Goal: Information Seeking & Learning: Learn about a topic

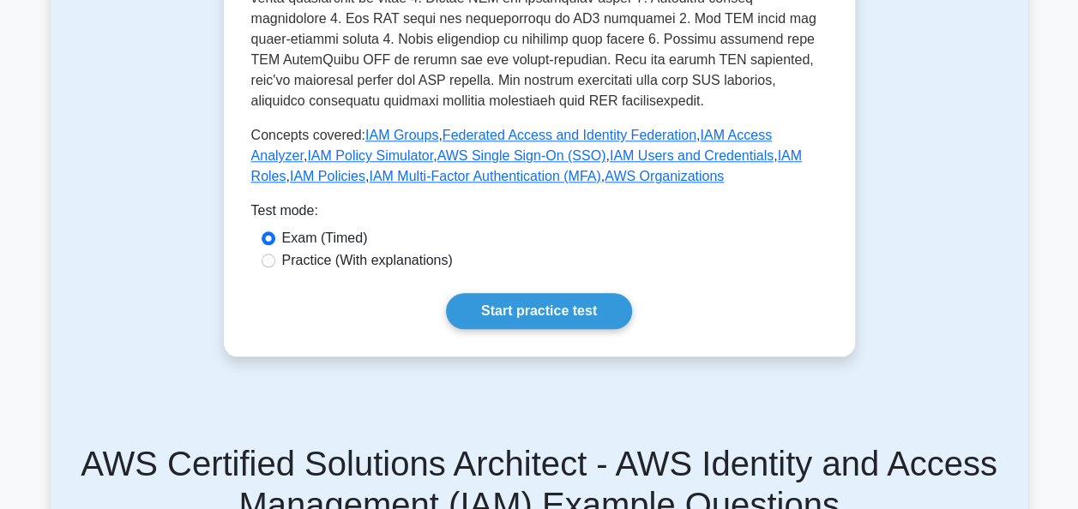
scroll to position [790, 0]
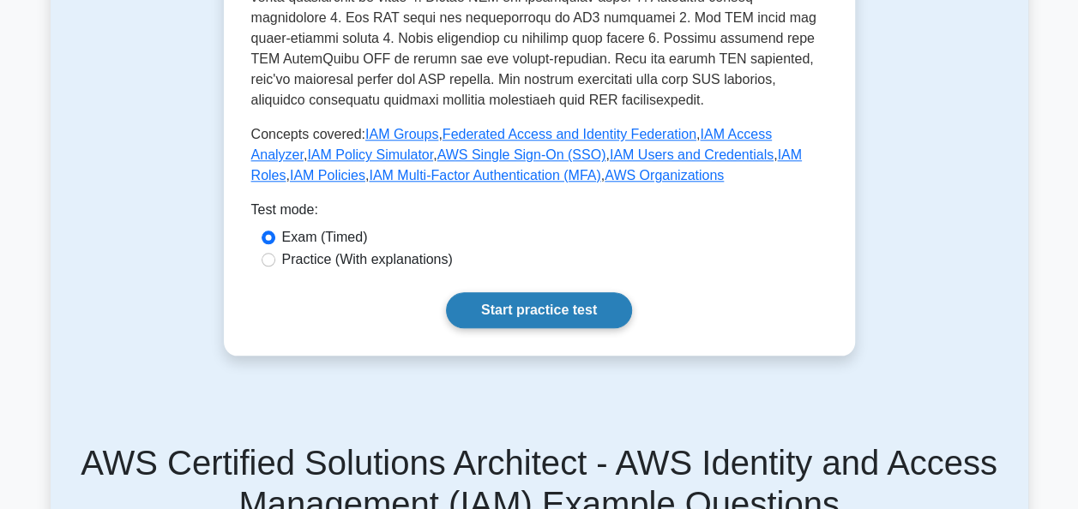
click at [473, 292] on link "Start practice test" at bounding box center [539, 310] width 186 height 36
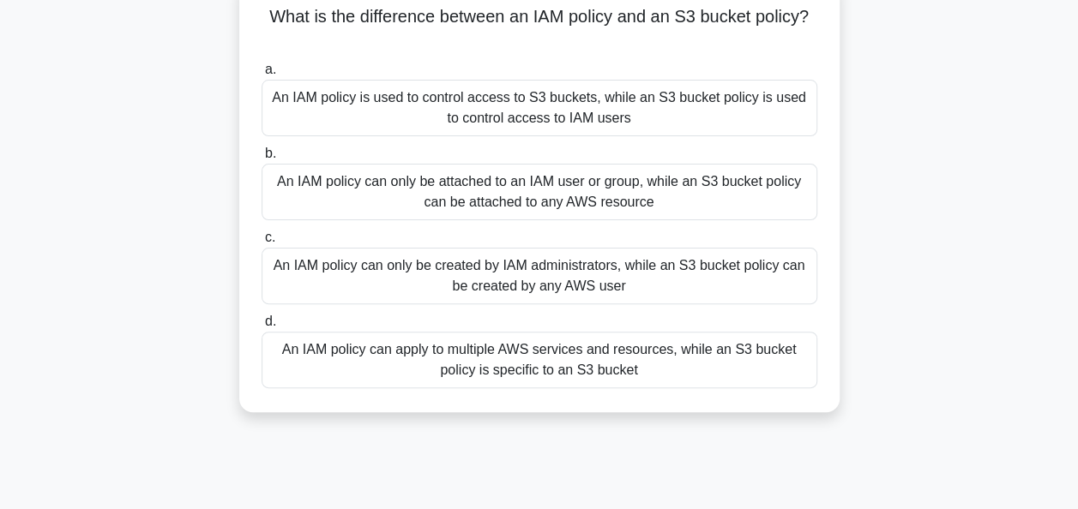
scroll to position [142, 0]
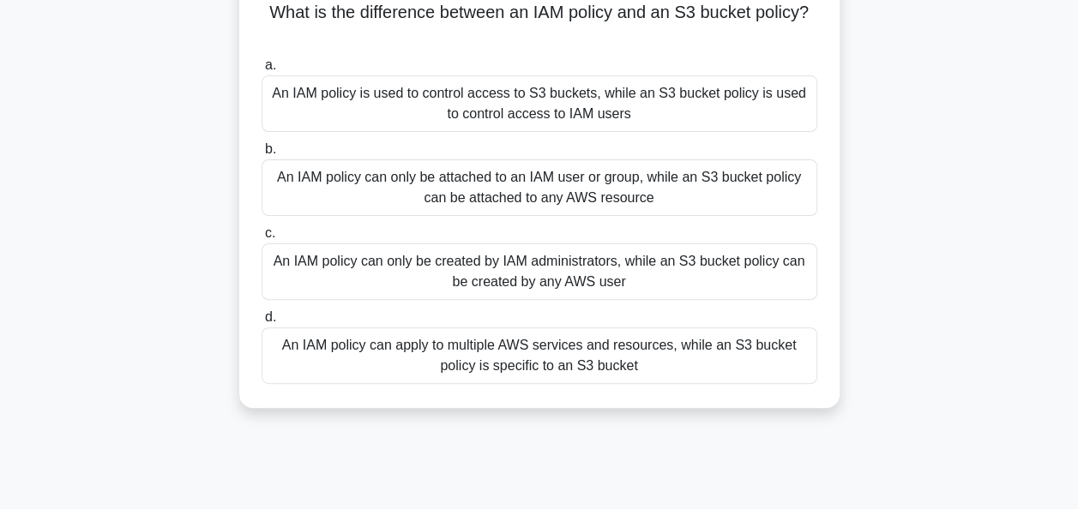
click at [473, 267] on div "An IAM policy can only be created by IAM administrators, while an S3 bucket pol…" at bounding box center [539, 271] width 556 height 57
click at [261, 239] on input "c. An IAM policy can only be created by IAM administrators, while an S3 bucket …" at bounding box center [261, 233] width 0 height 11
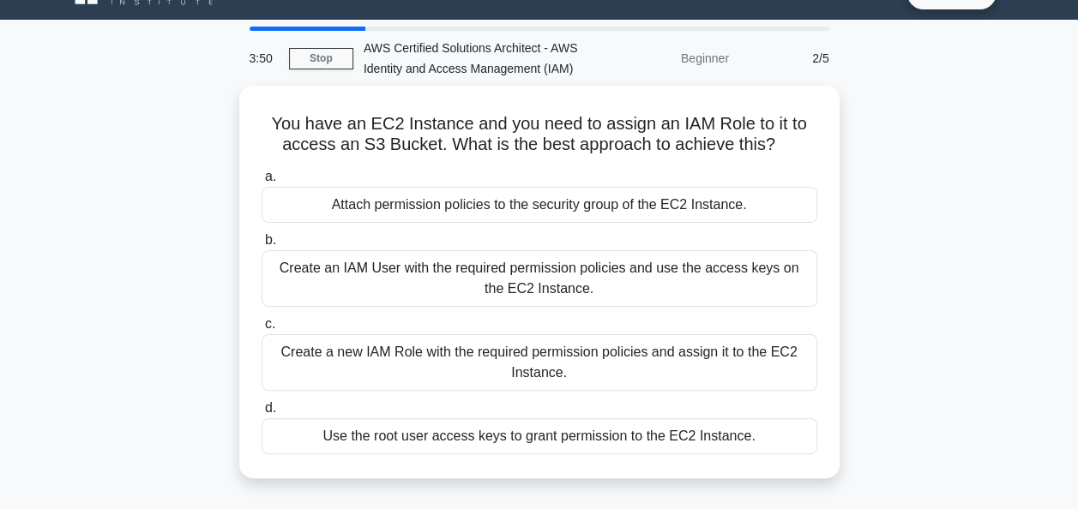
scroll to position [36, 0]
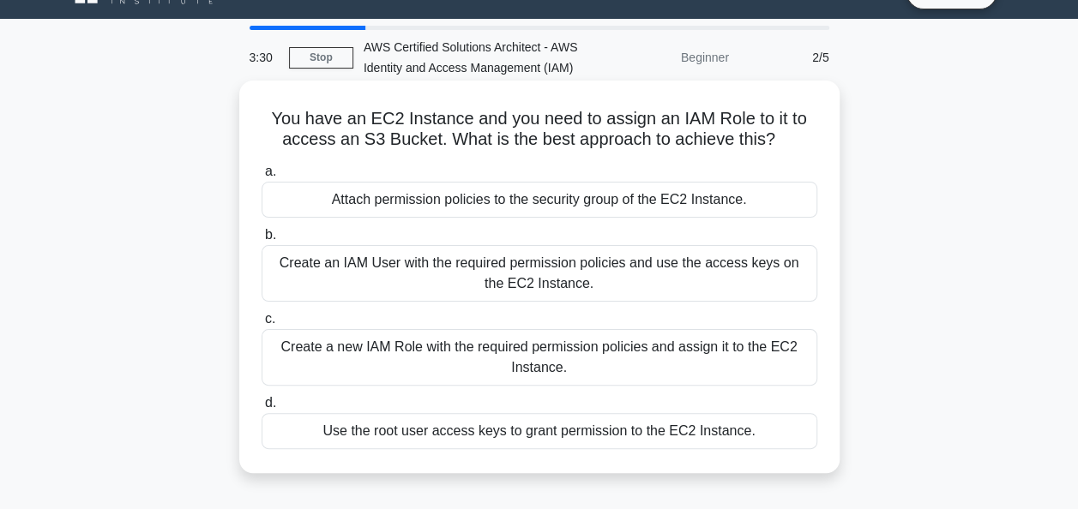
click at [454, 207] on div "Attach permission policies to the security group of the EC2 Instance." at bounding box center [539, 200] width 556 height 36
click at [261, 177] on input "a. Attach permission policies to the security group of the EC2 Instance." at bounding box center [261, 171] width 0 height 11
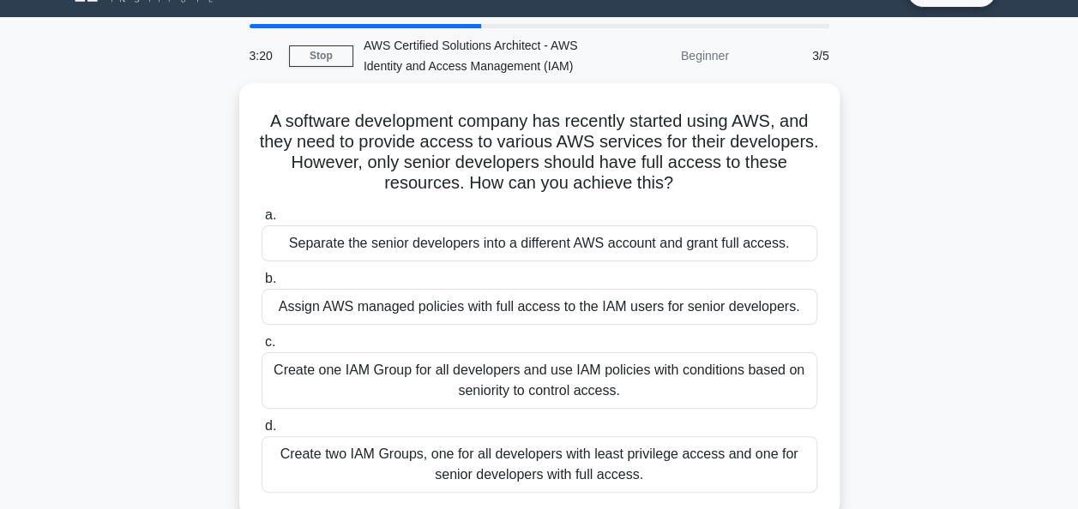
scroll to position [81, 0]
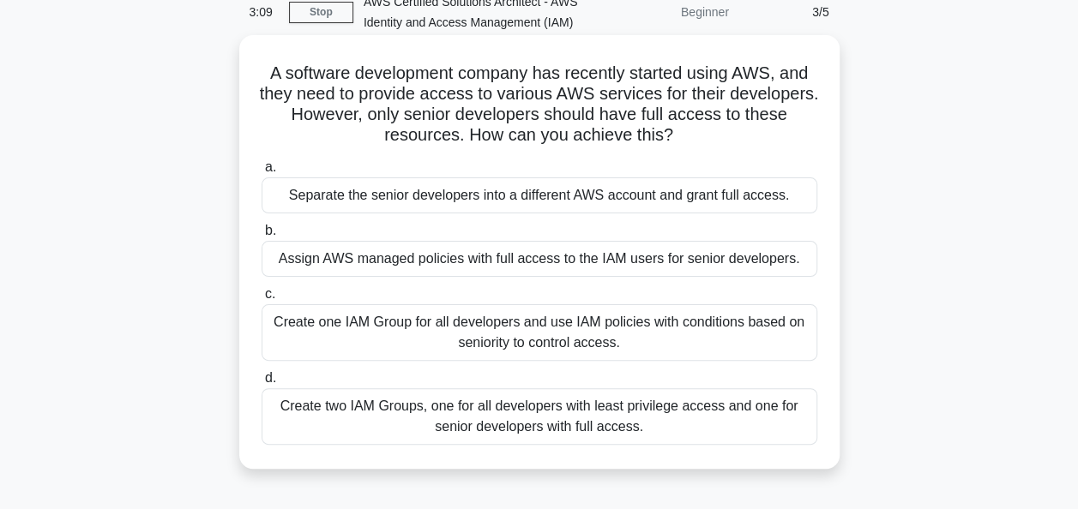
click at [454, 327] on div "Create one IAM Group for all developers and use IAM policies with conditions ba…" at bounding box center [539, 332] width 556 height 57
click at [261, 300] on input "c. Create one IAM Group for all developers and use IAM policies with conditions…" at bounding box center [261, 294] width 0 height 11
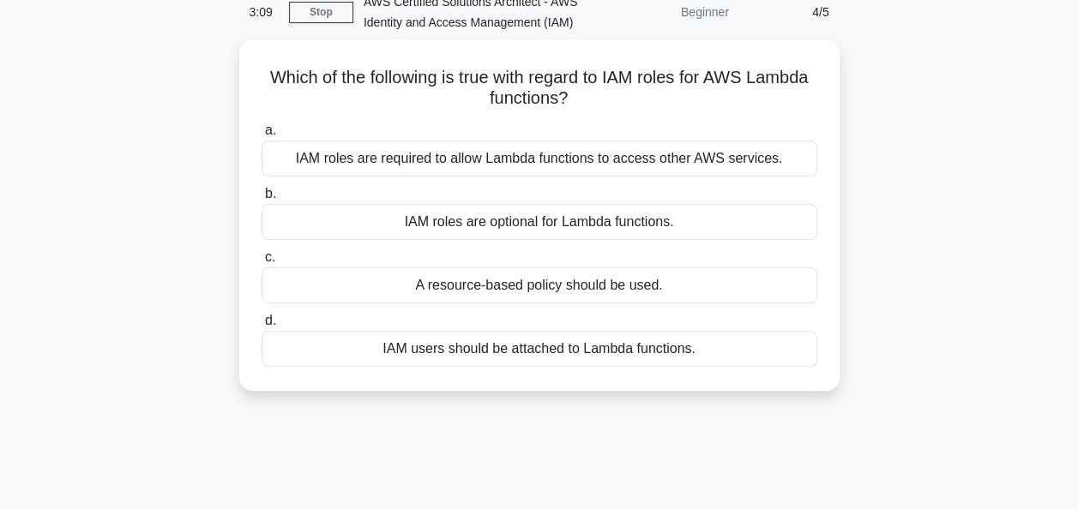
scroll to position [0, 0]
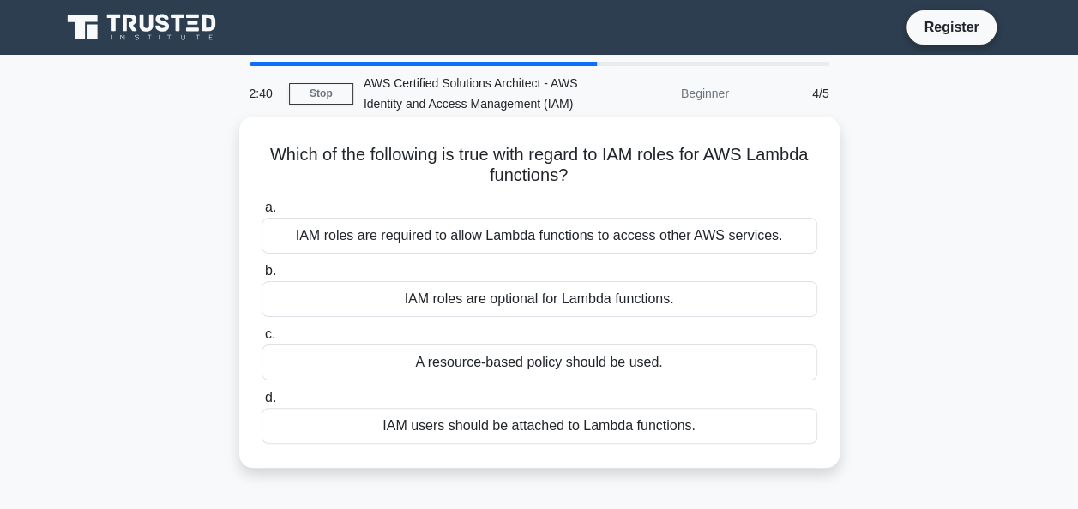
click at [321, 152] on h5 "Which of the following is true with regard to IAM roles for AWS Lambda function…" at bounding box center [539, 165] width 559 height 43
click at [343, 301] on div "IAM roles are optional for Lambda functions." at bounding box center [539, 299] width 556 height 36
click at [261, 277] on input "b. IAM roles are optional for Lambda functions." at bounding box center [261, 271] width 0 height 11
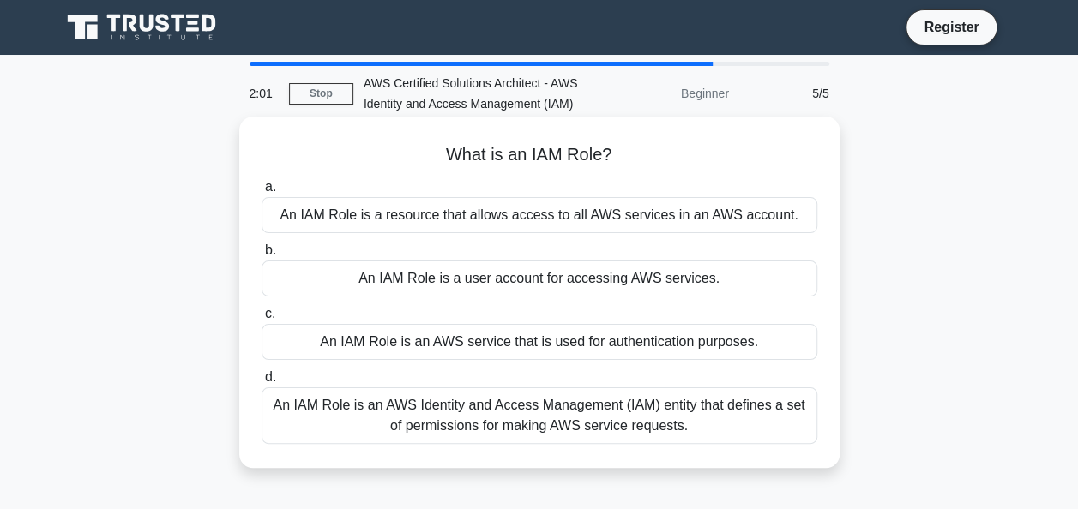
click at [341, 345] on div "An IAM Role is an AWS service that is used for authentication purposes." at bounding box center [539, 342] width 556 height 36
click at [261, 320] on input "c. An IAM Role is an AWS service that is used for authentication purposes." at bounding box center [261, 314] width 0 height 11
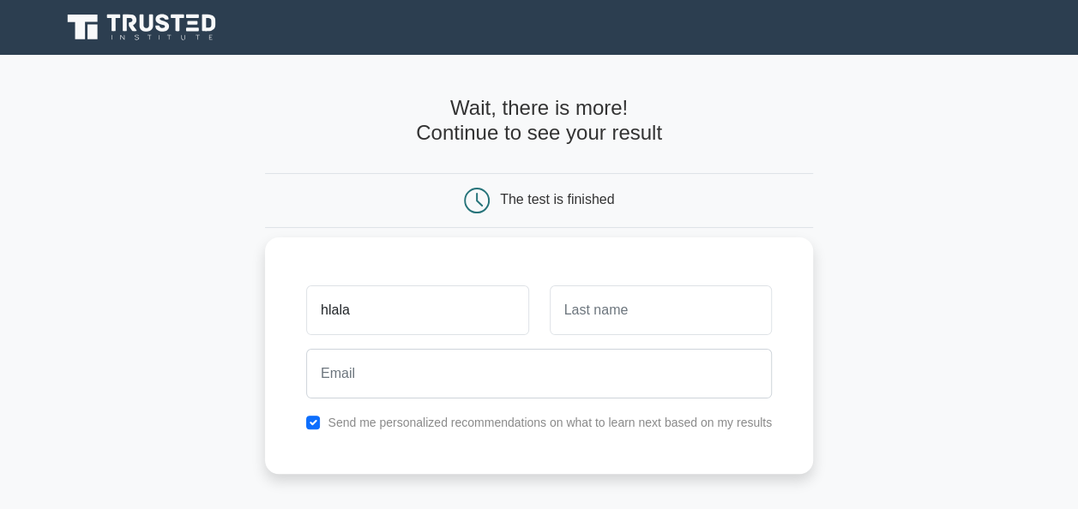
type input "hlala"
click at [560, 307] on input "text" at bounding box center [661, 310] width 222 height 50
type input "kmrrr"
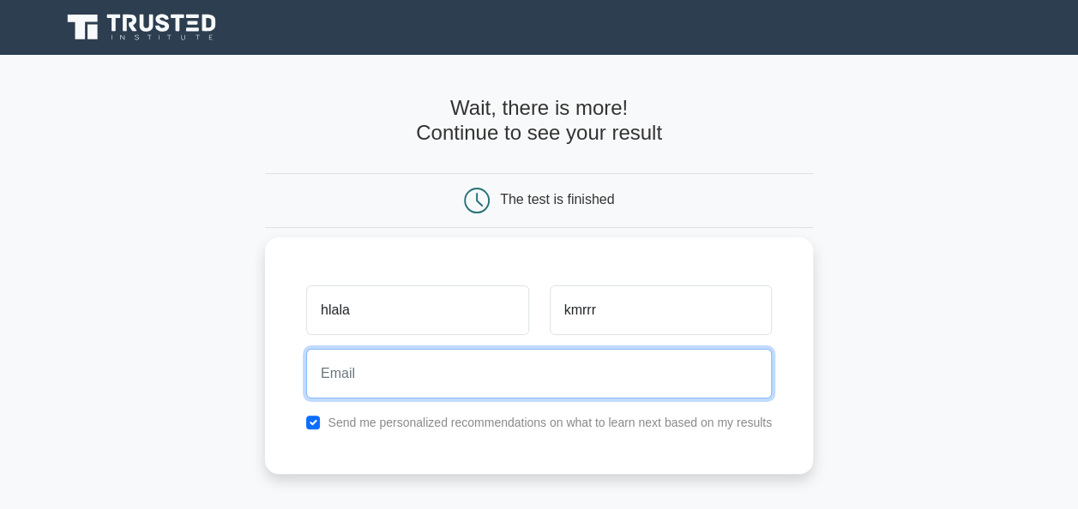
click at [511, 391] on input "email" at bounding box center [538, 374] width 465 height 50
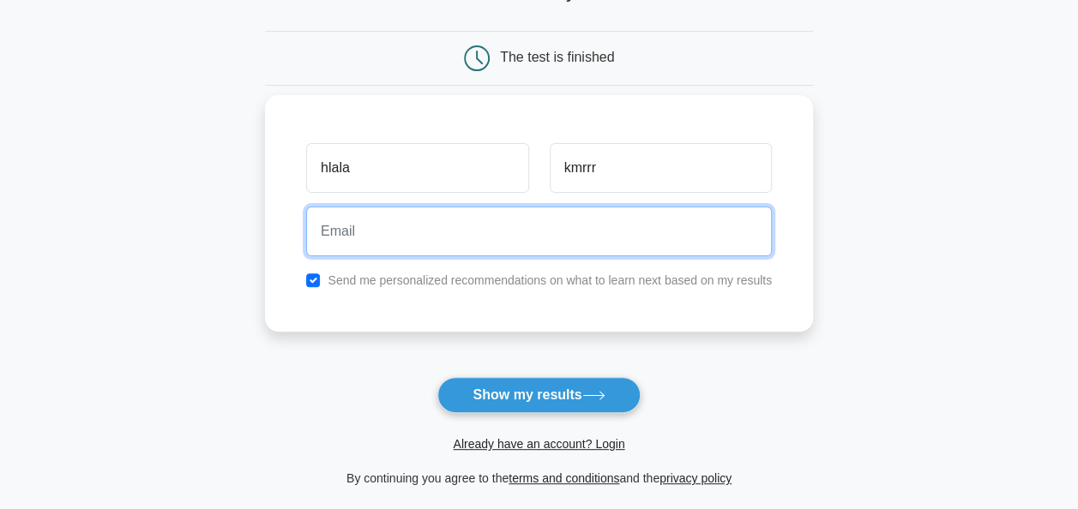
scroll to position [146, 0]
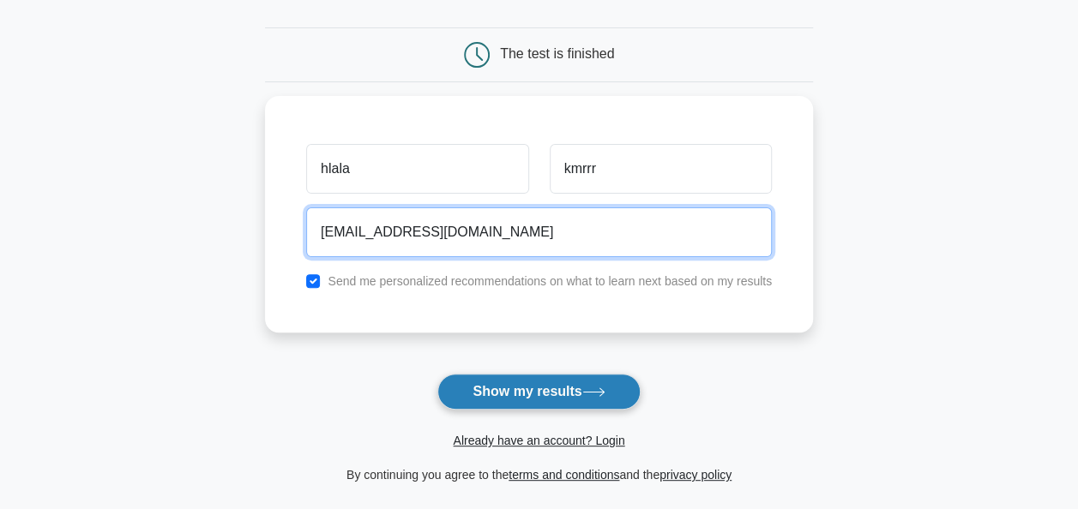
type input "lala@gmail.com"
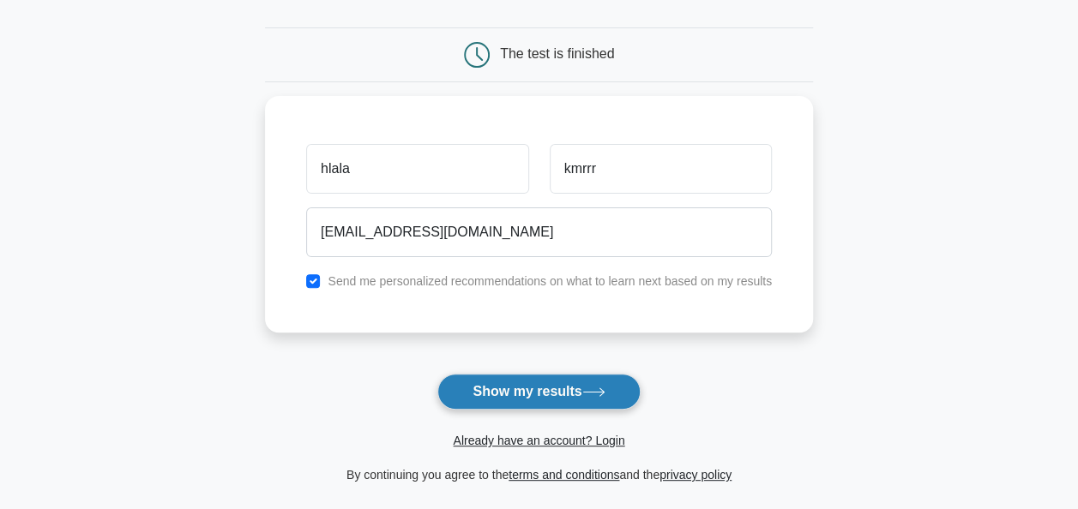
click at [490, 407] on button "Show my results" at bounding box center [538, 392] width 202 height 36
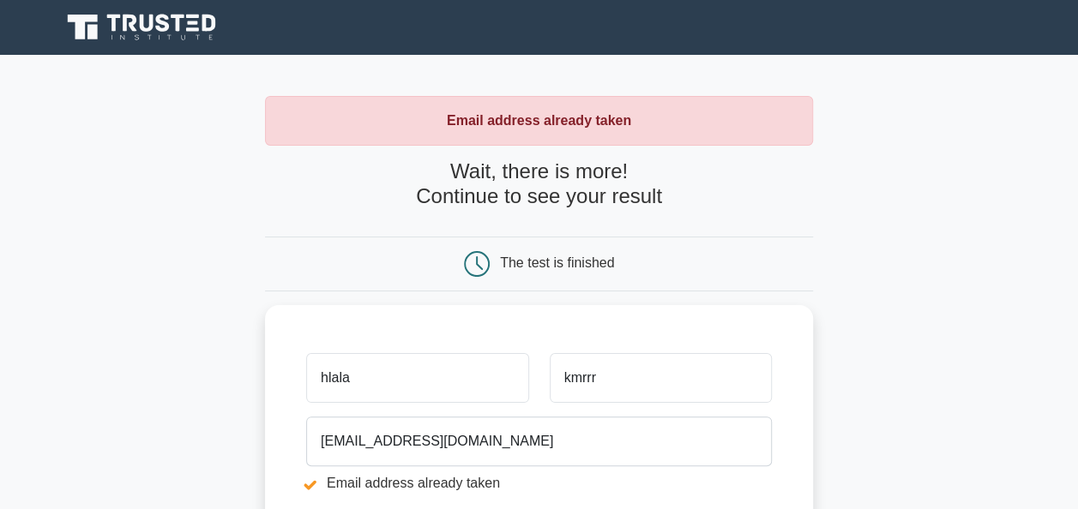
scroll to position [24, 0]
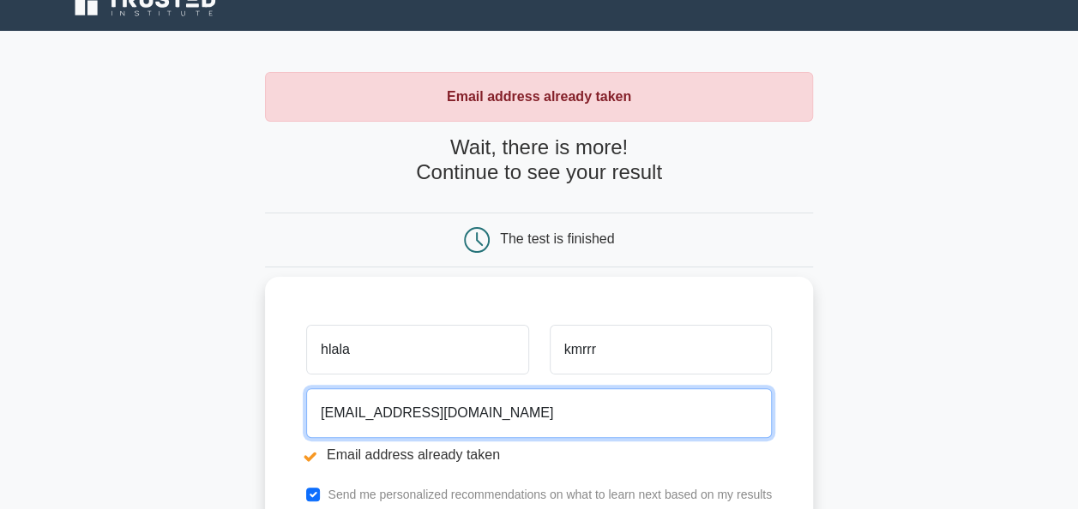
drag, startPoint x: 468, startPoint y: 411, endPoint x: 273, endPoint y: 405, distance: 194.7
click at [273, 405] on div "hlala kmrrr [EMAIL_ADDRESS][DOMAIN_NAME] Email address already taken Send me pe…" at bounding box center [539, 411] width 548 height 269
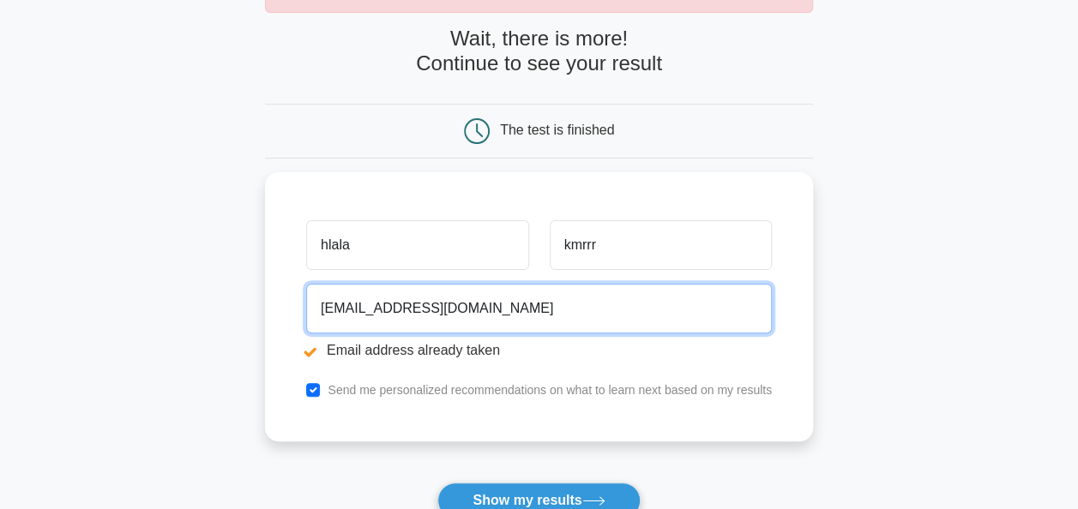
scroll to position [185, 0]
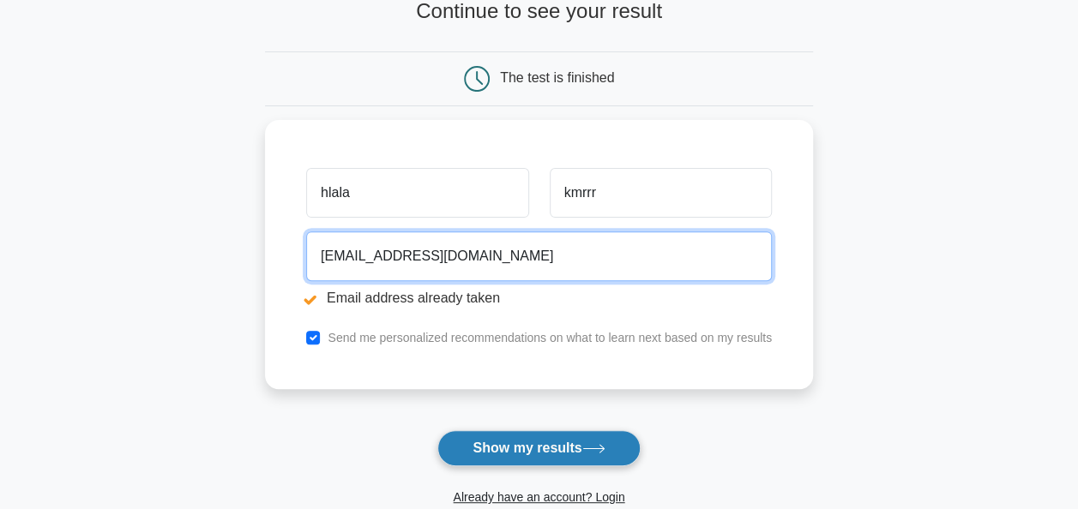
type input "[EMAIL_ADDRESS][DOMAIN_NAME]"
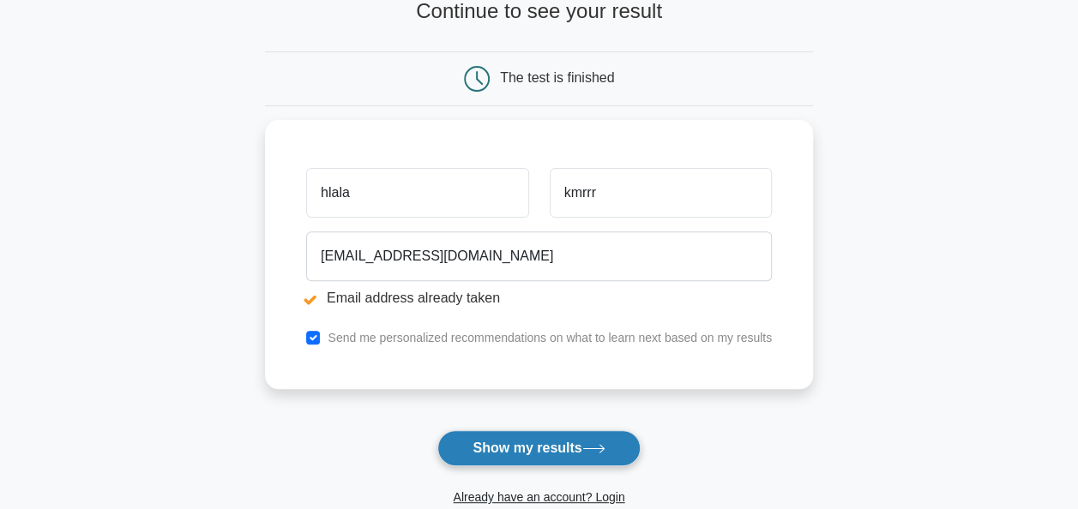
click at [513, 444] on button "Show my results" at bounding box center [538, 448] width 202 height 36
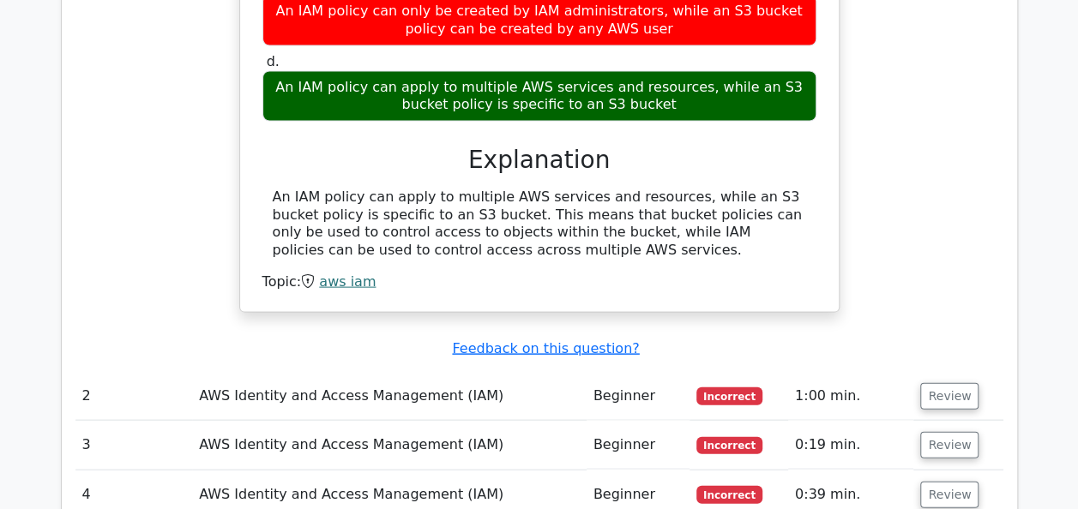
scroll to position [1682, 0]
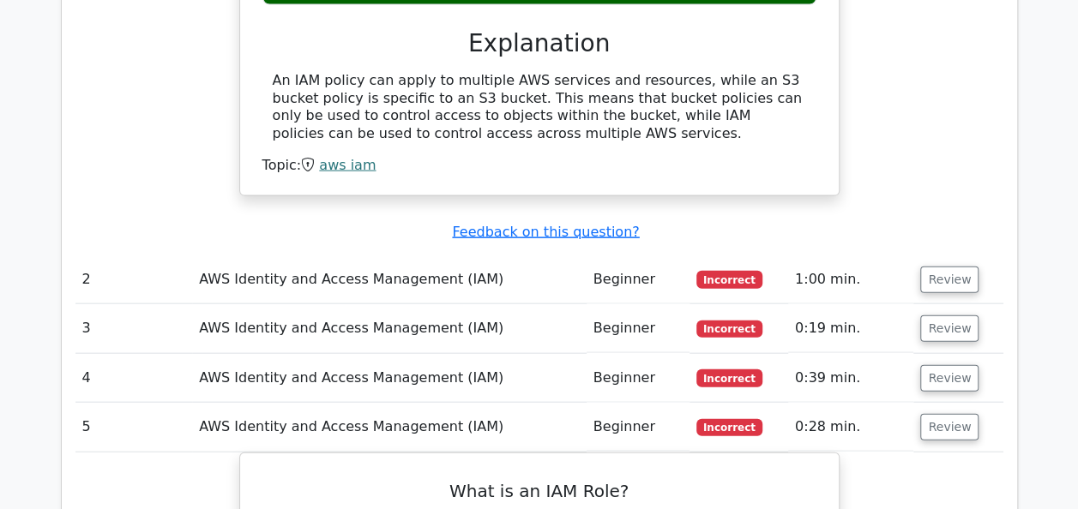
scroll to position [1793, 0]
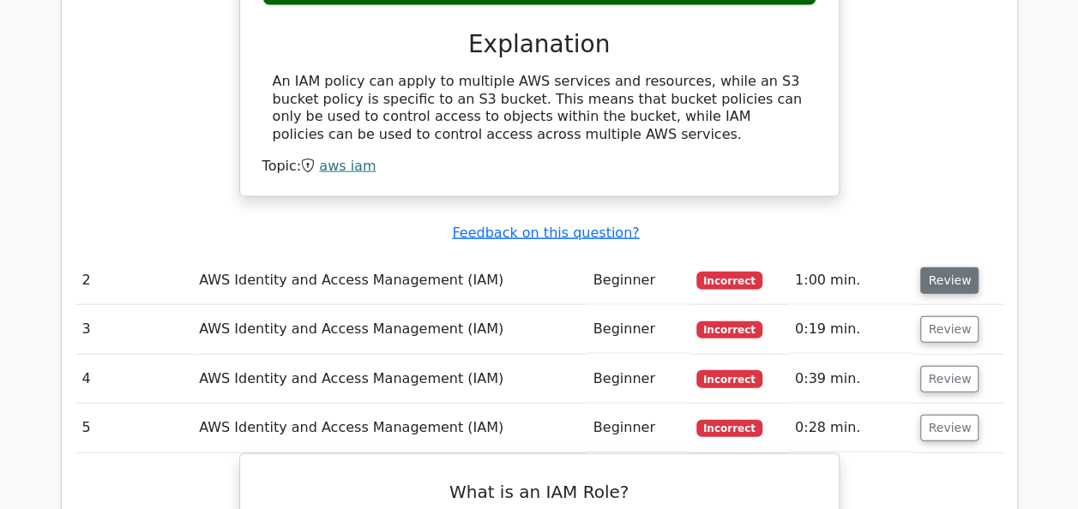
click at [934, 267] on button "Review" at bounding box center [949, 280] width 58 height 27
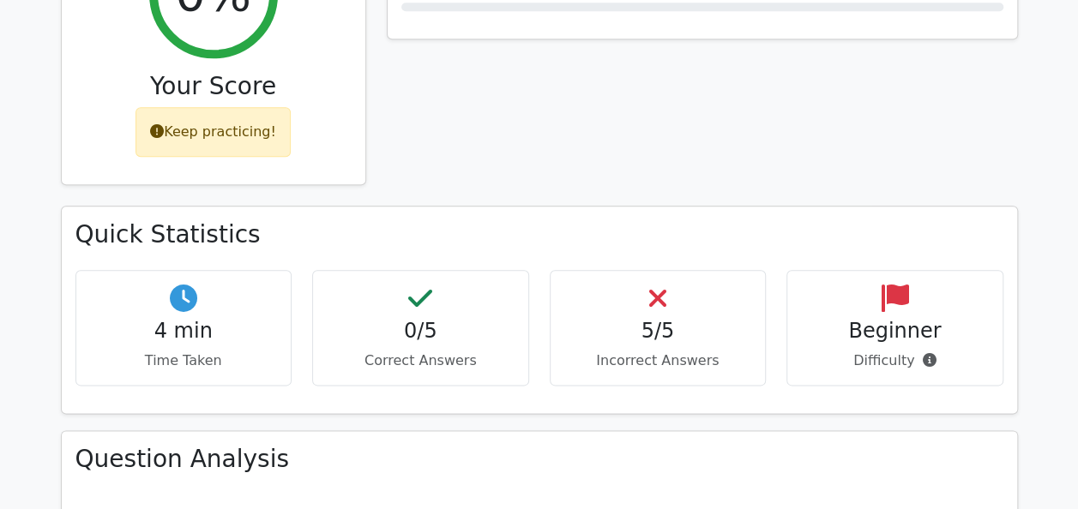
scroll to position [783, 0]
